Goal: Check status: Check status

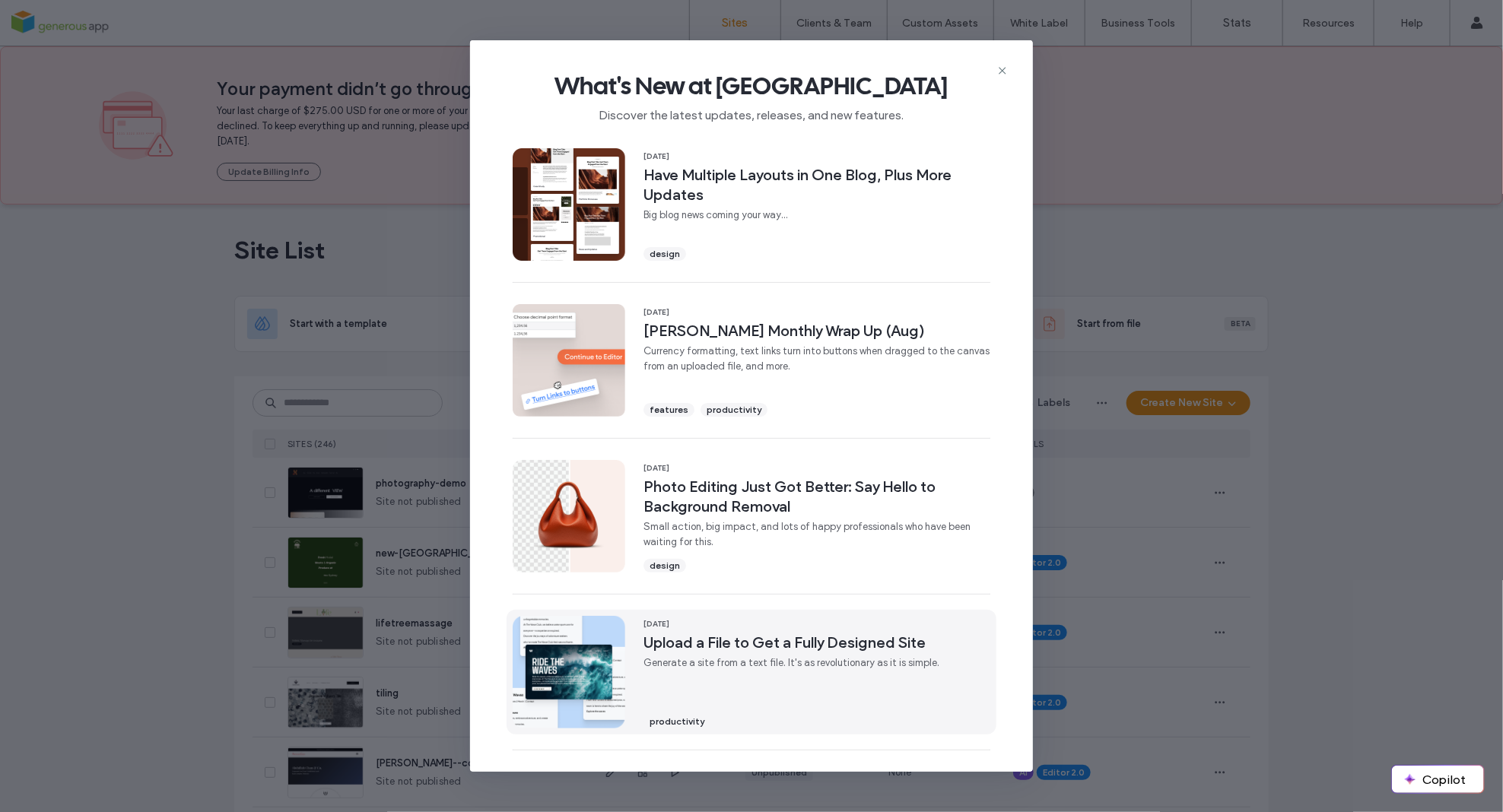
click at [787, 660] on span "Generate a site from a text file. It's as revolutionary as it is simple." at bounding box center [791, 663] width 296 height 15
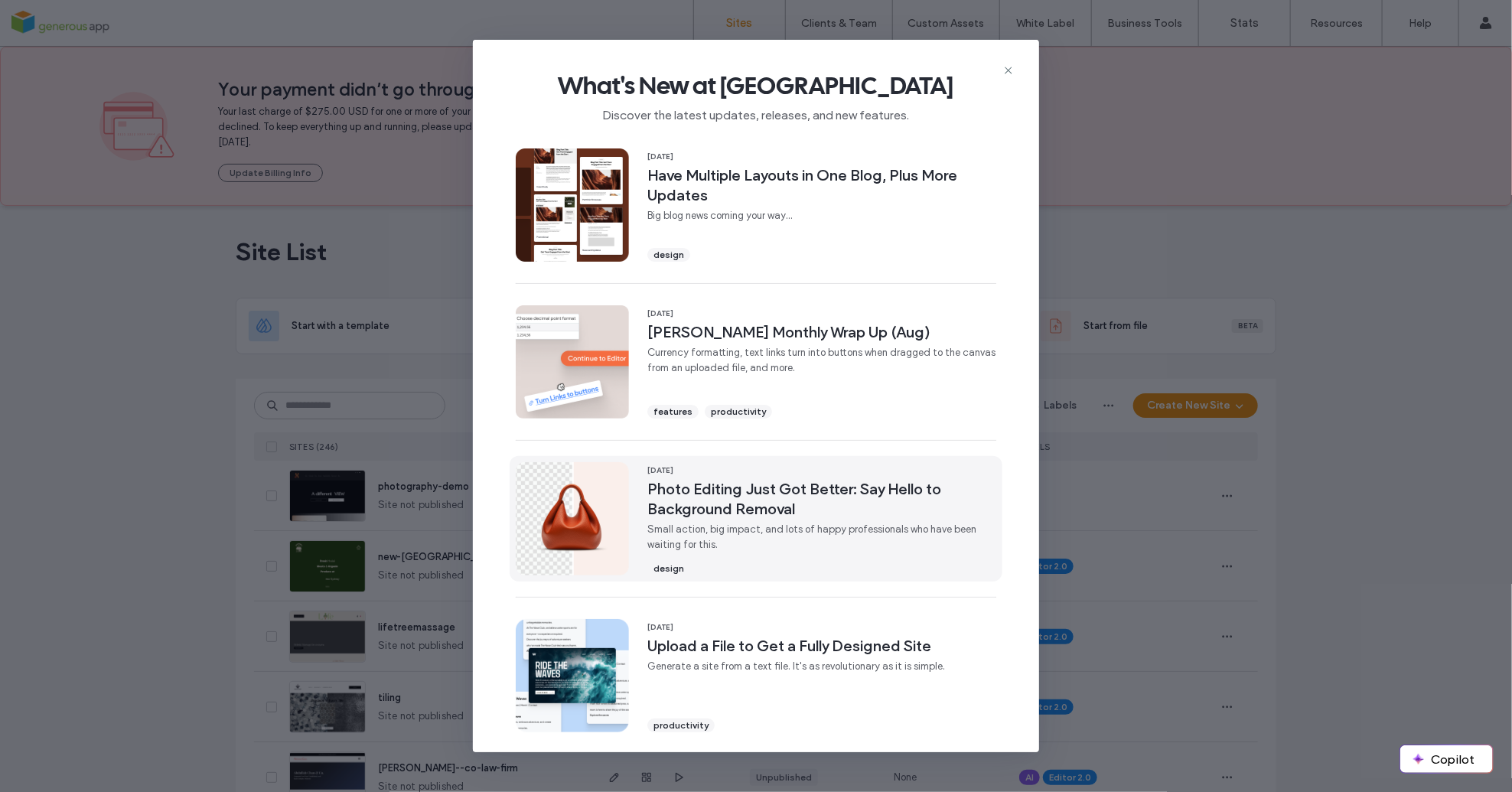
click at [756, 492] on span "Photo Editing Just Got Better: Say Hello to Background Removal" at bounding box center [821, 499] width 349 height 40
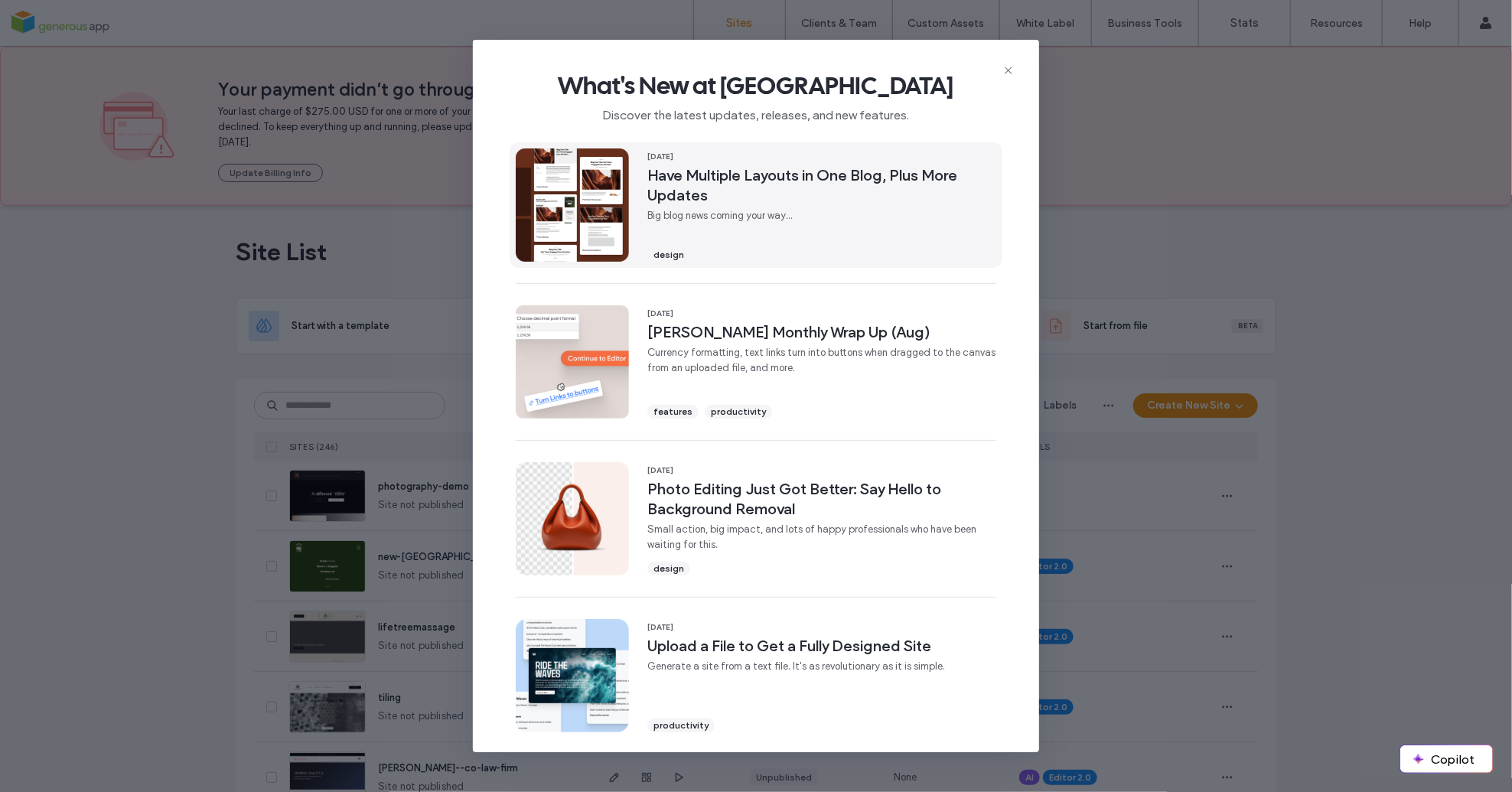
click at [736, 190] on span "Have Multiple Layouts in One Blog, Plus More Updates" at bounding box center [821, 185] width 349 height 40
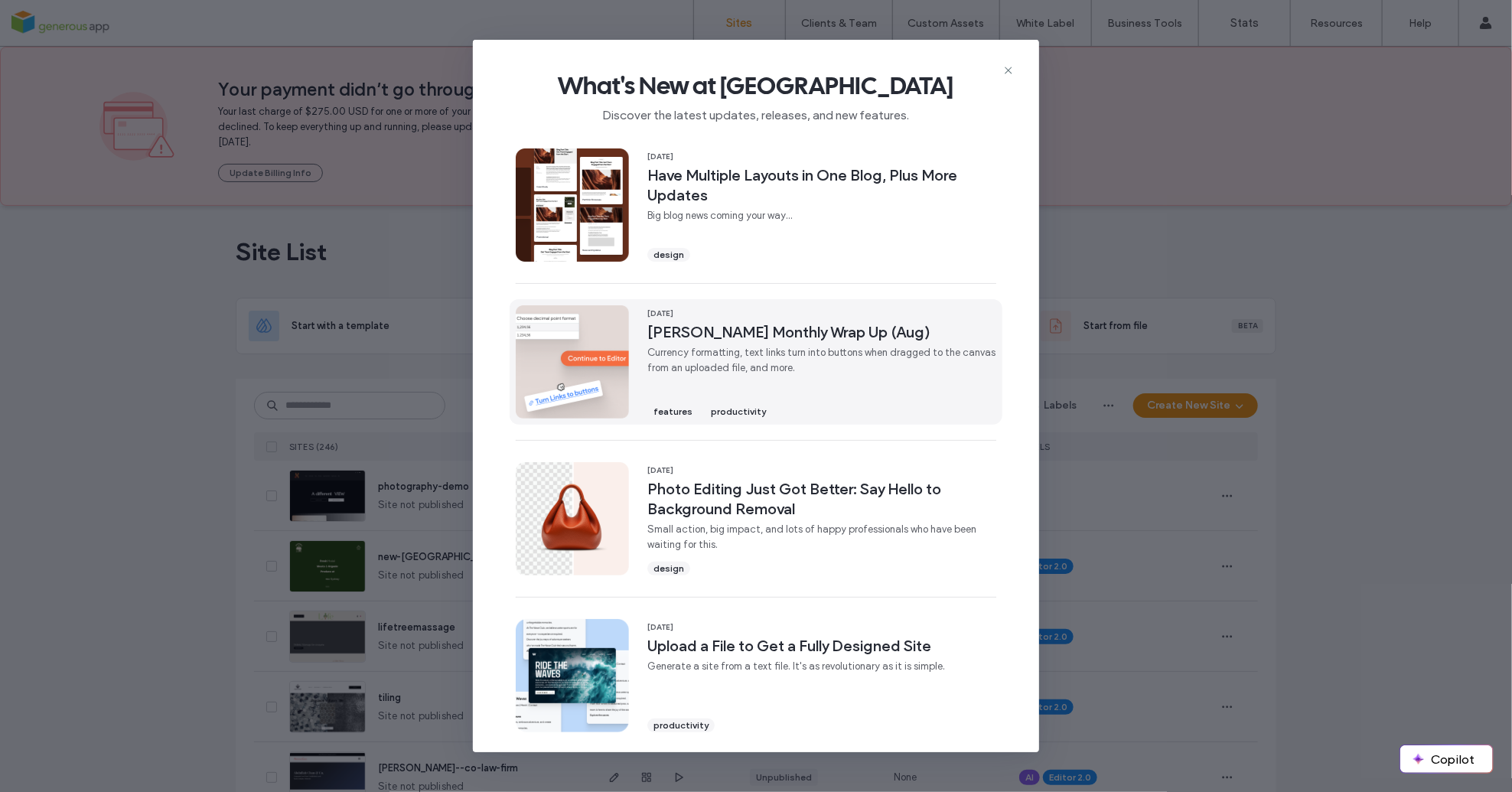
click at [751, 379] on div "03 Sep, 2025 Duda's Monthly Wrap Up (Aug) Currency formatting, text links turn …" at bounding box center [821, 362] width 349 height 113
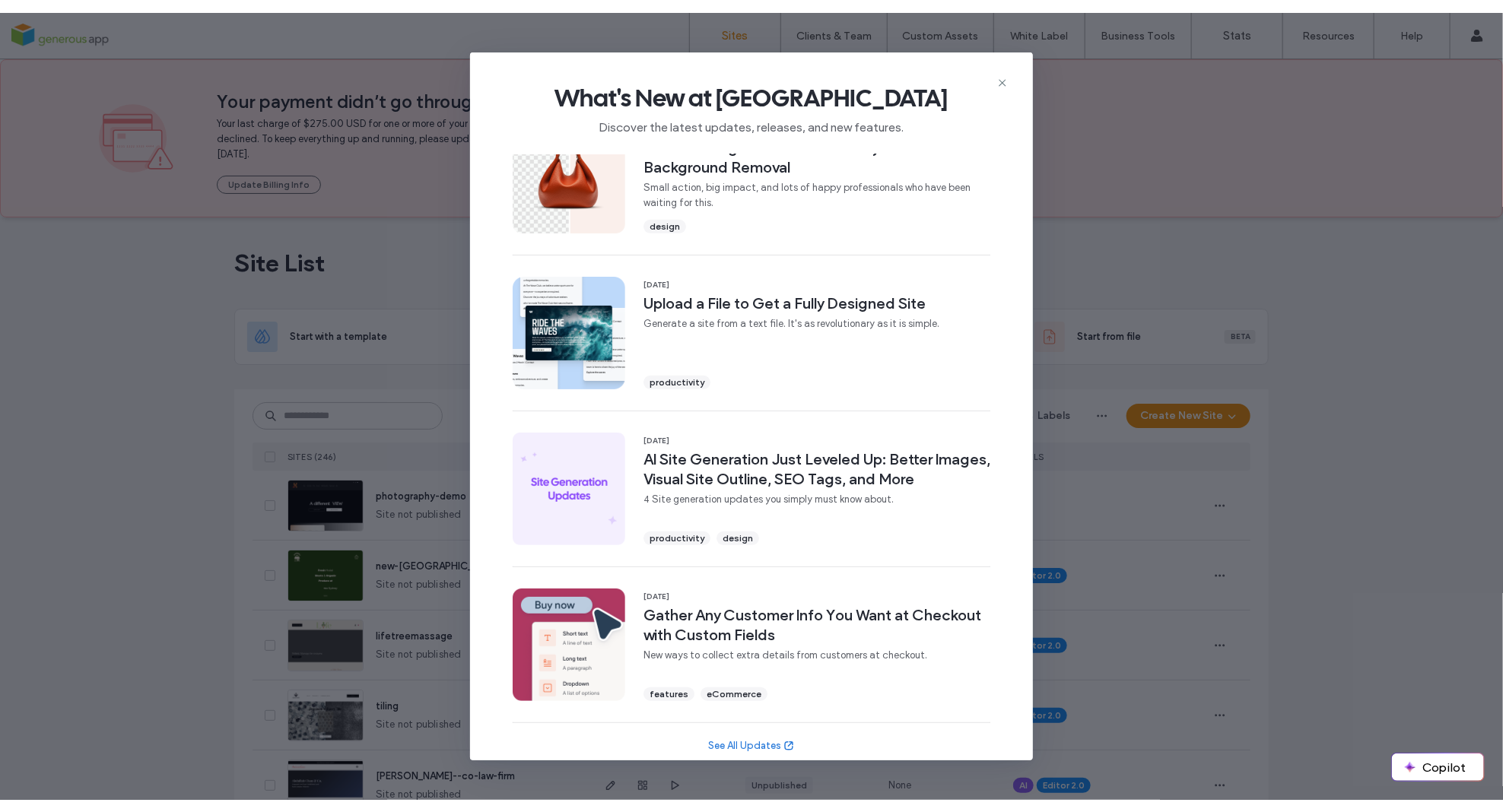
scroll to position [356, 0]
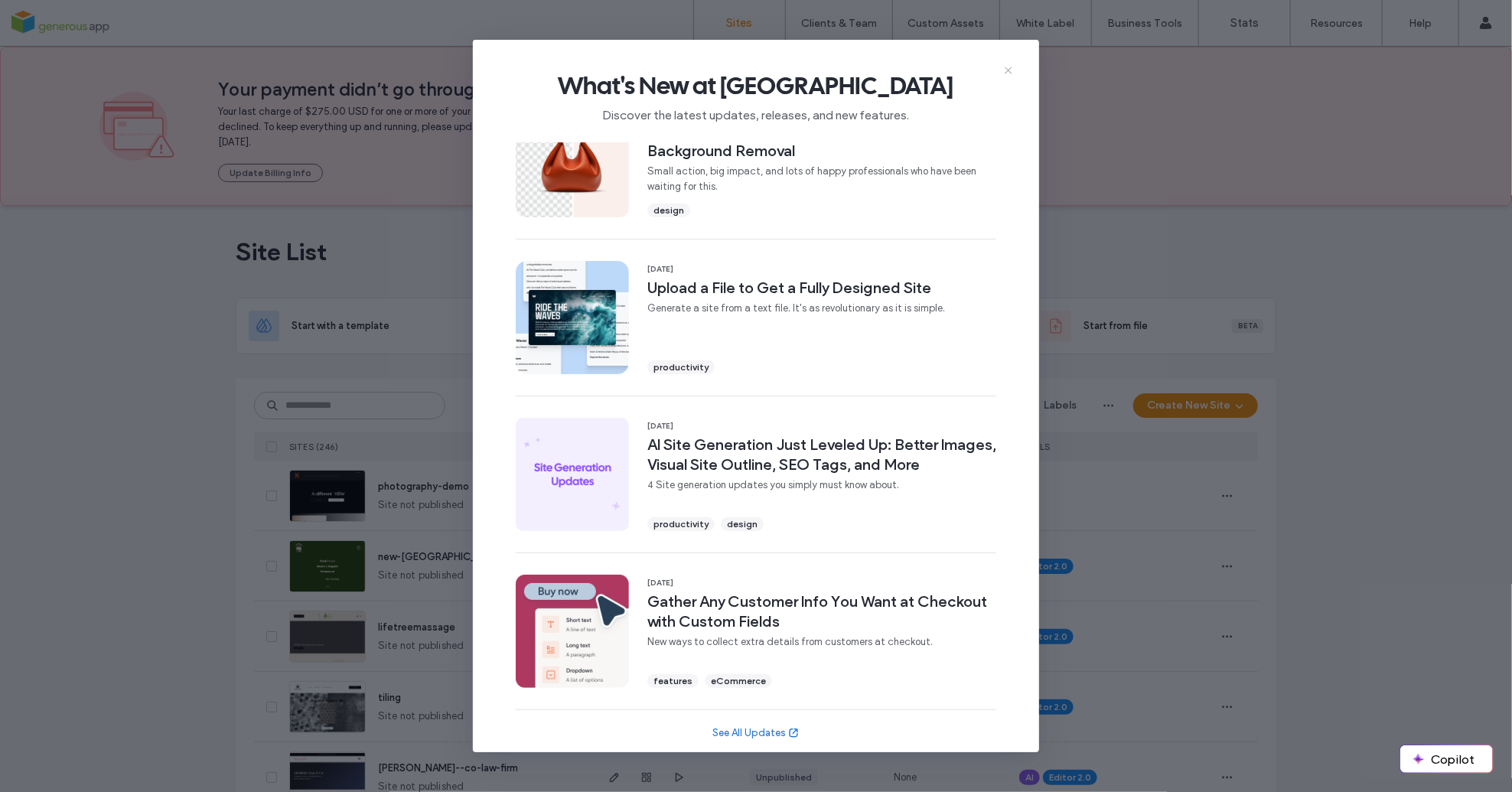
click at [1007, 70] on use at bounding box center [1008, 70] width 7 height 7
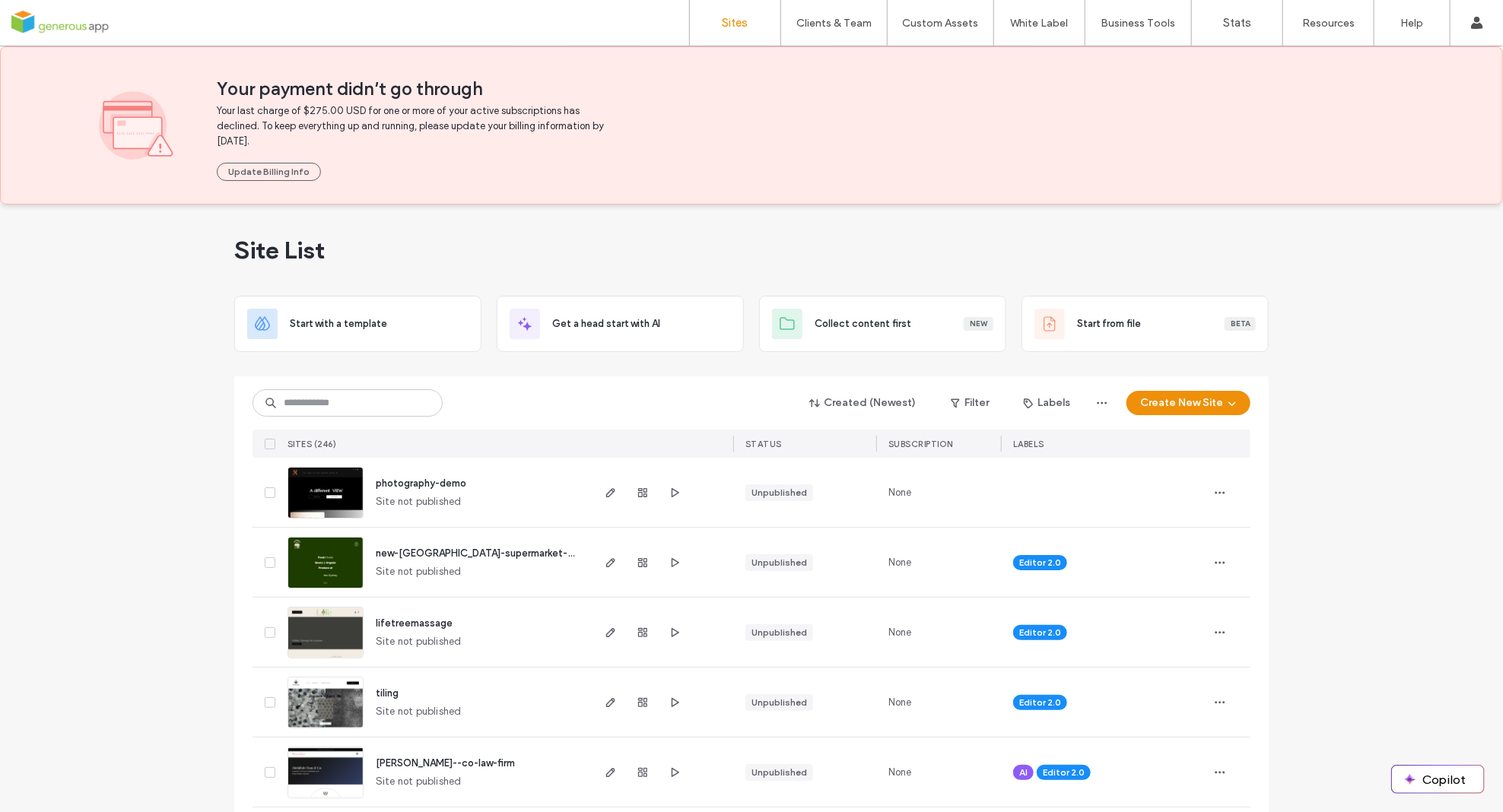
scroll to position [0, 0]
click at [332, 409] on input at bounding box center [348, 402] width 190 height 28
drag, startPoint x: 371, startPoint y: 408, endPoint x: 210, endPoint y: 402, distance: 161.1
type input "**********"
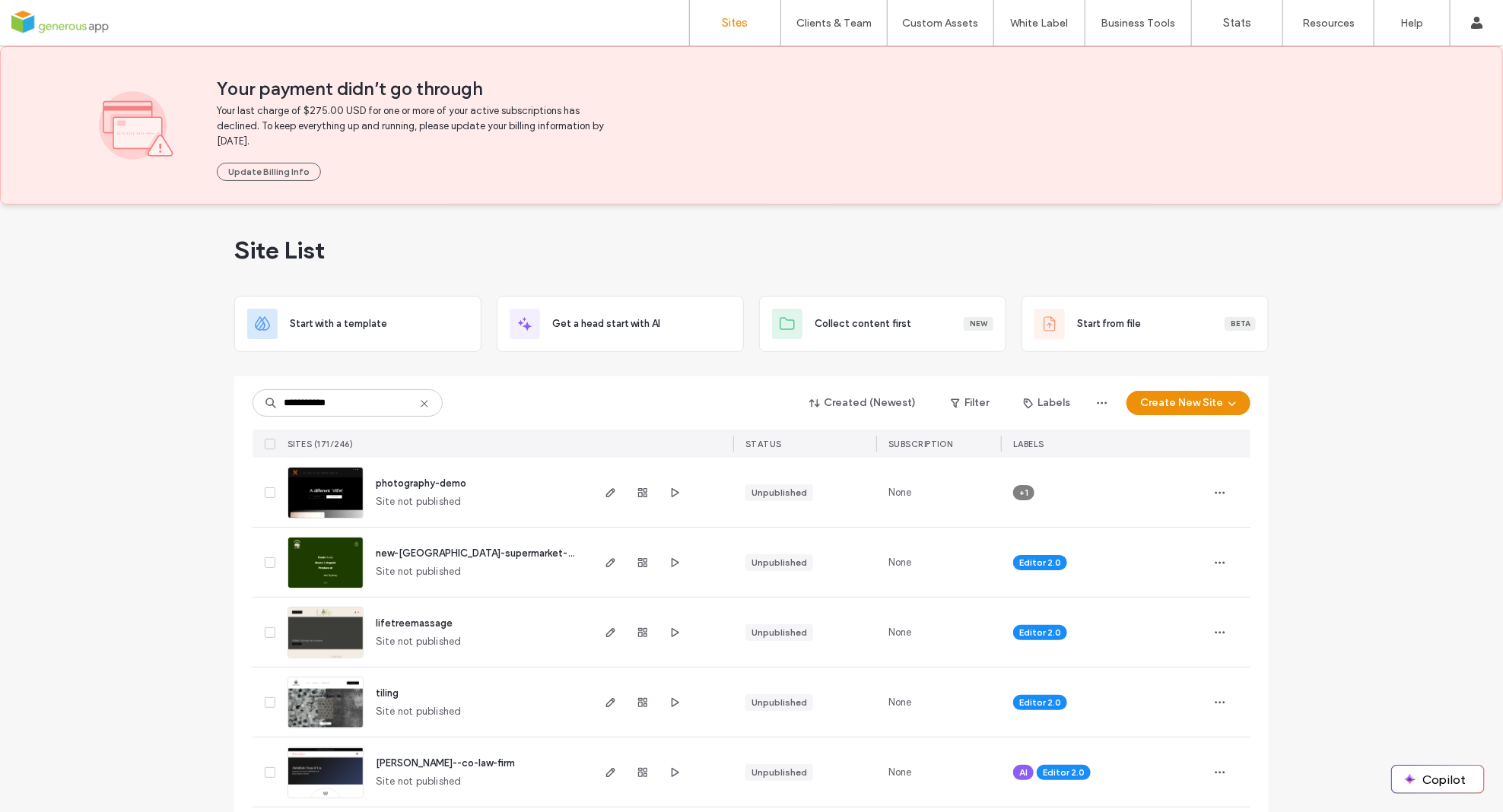
click at [673, 399] on div "**********" at bounding box center [751, 402] width 998 height 29
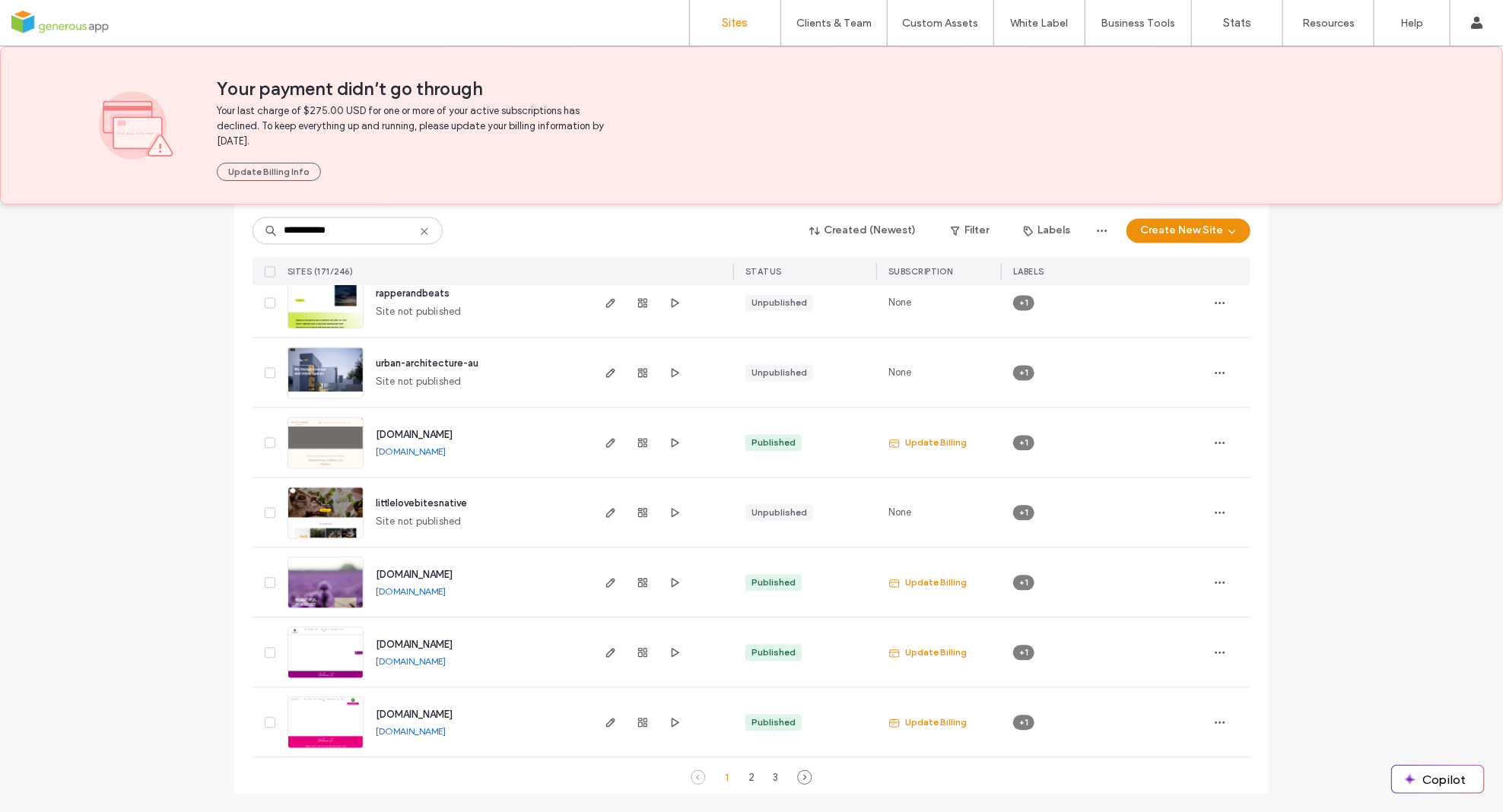
scroll to position [4946, 0]
click at [801, 777] on use at bounding box center [805, 778] width 13 height 13
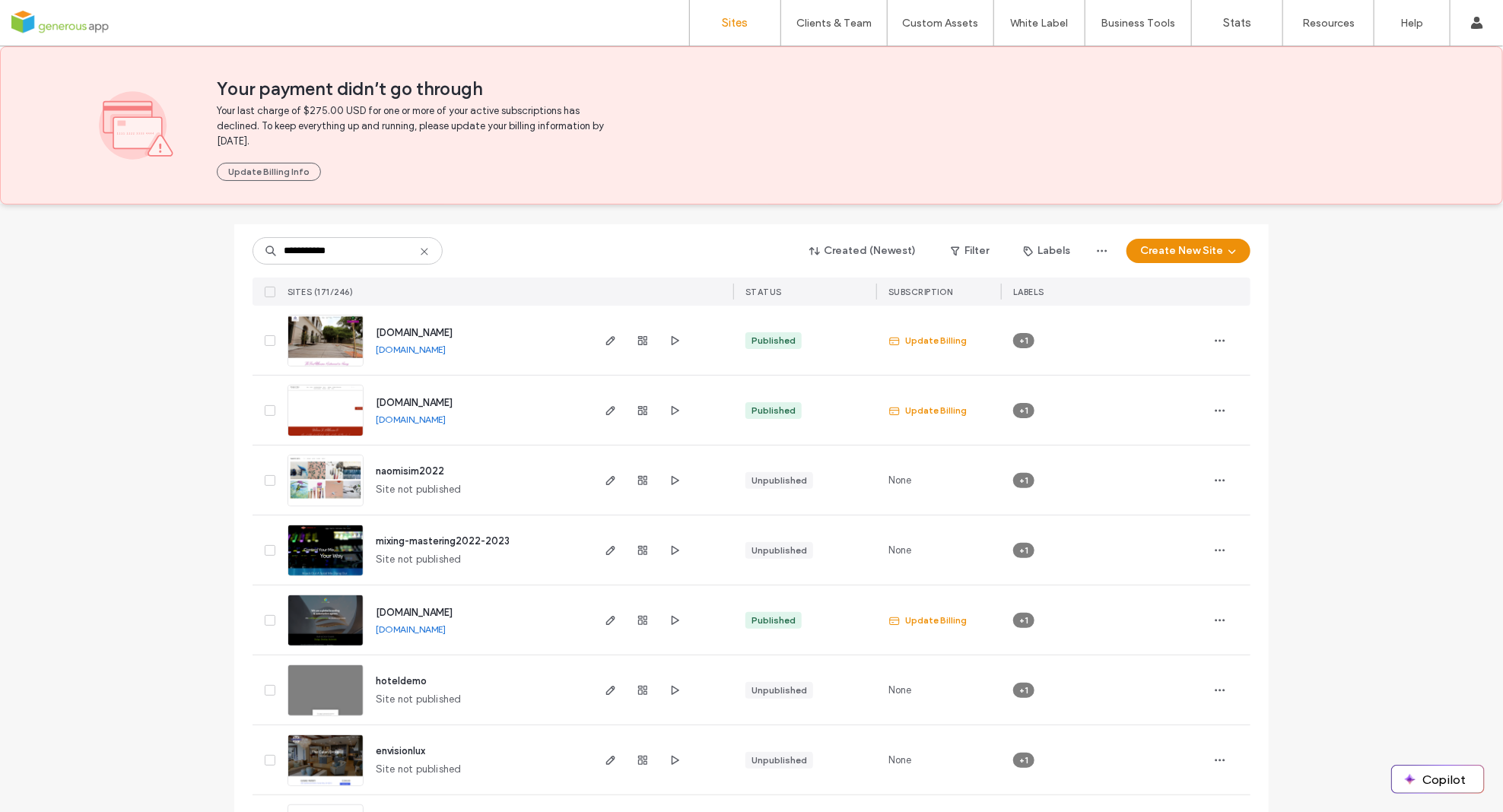
scroll to position [163, 0]
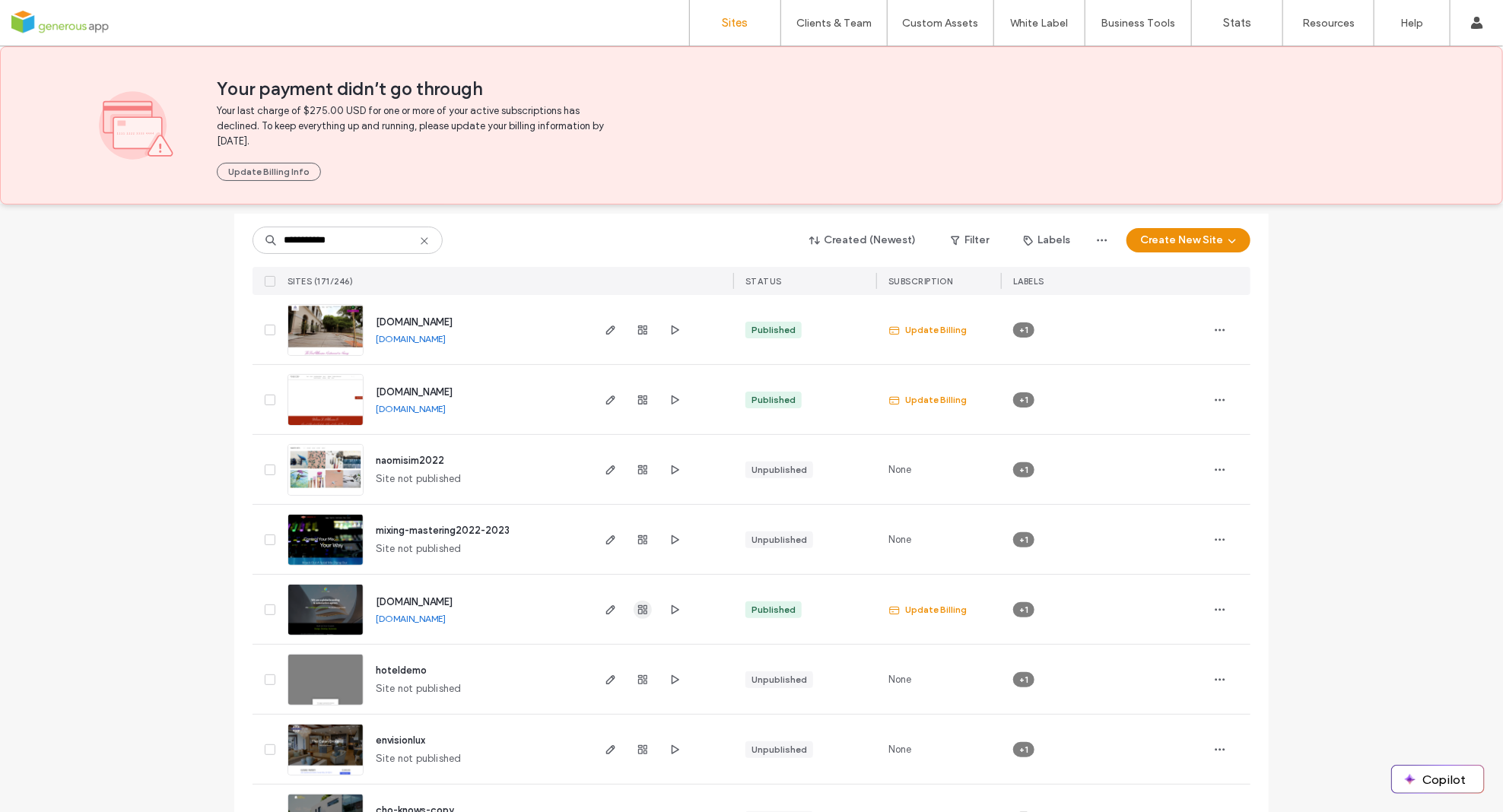
click at [639, 608] on use "button" at bounding box center [643, 610] width 9 height 9
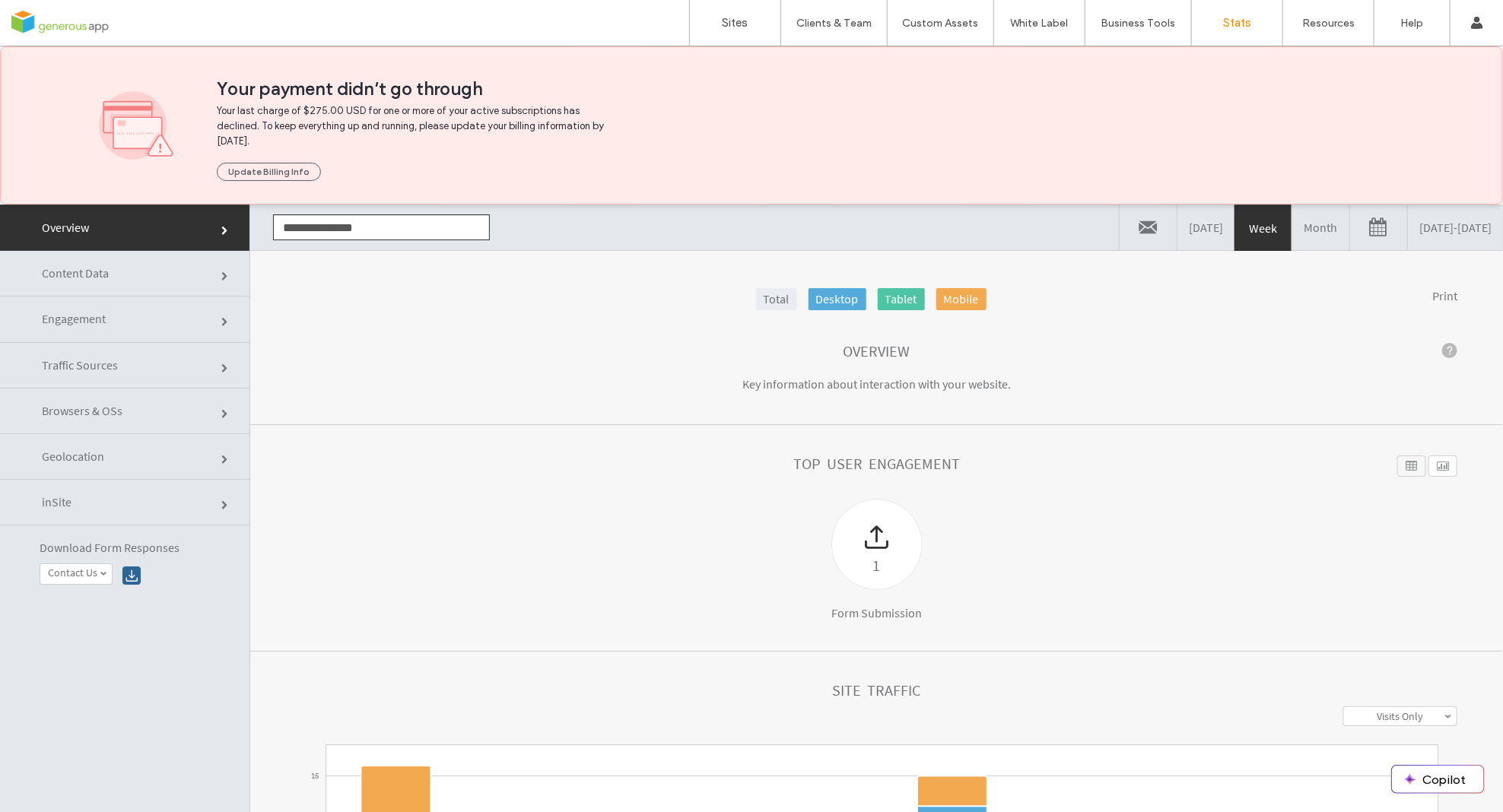
click at [63, 270] on span "Content Data" at bounding box center [75, 272] width 67 height 15
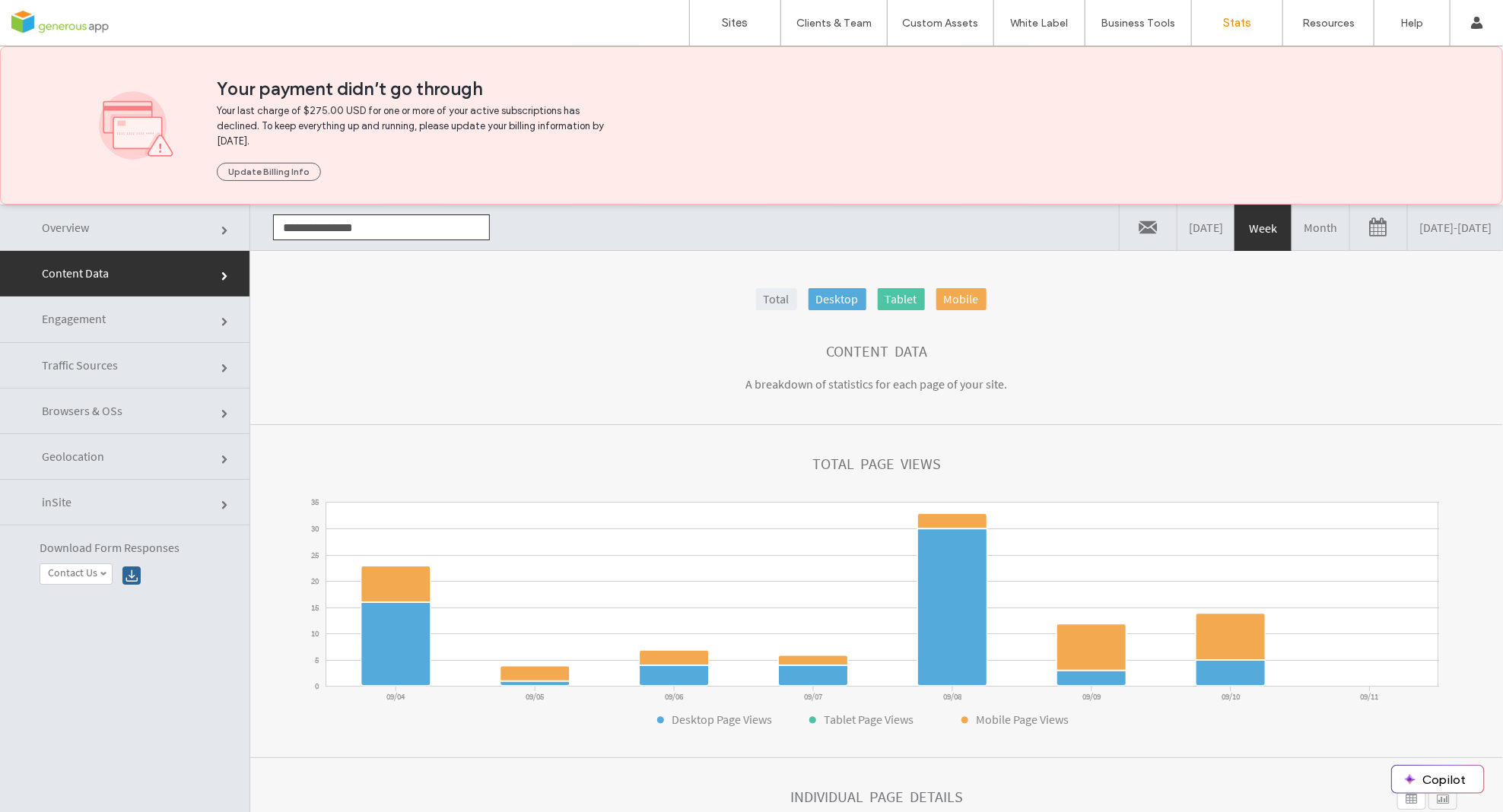
click at [1293, 226] on link "Month" at bounding box center [1321, 226] width 57 height 46
